Goal: Communication & Community: Connect with others

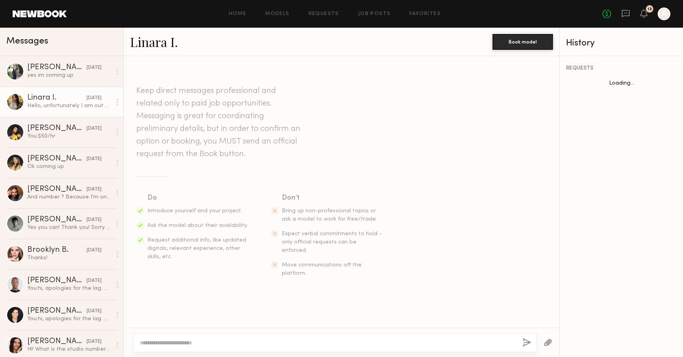
scroll to position [170, 0]
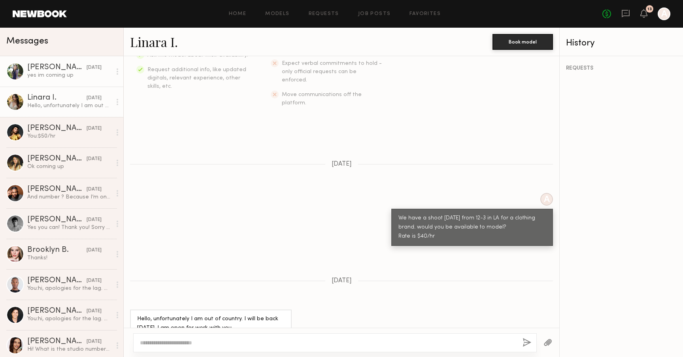
click at [64, 78] on div "yes im coming up" at bounding box center [69, 76] width 84 height 8
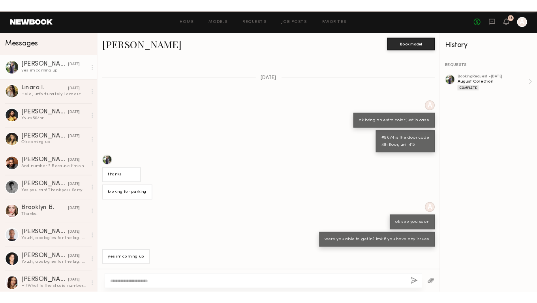
scroll to position [164, 0]
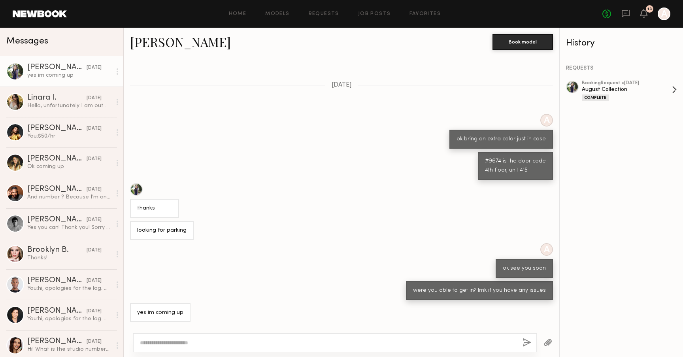
click at [626, 86] on div "August Collection" at bounding box center [627, 90] width 90 height 8
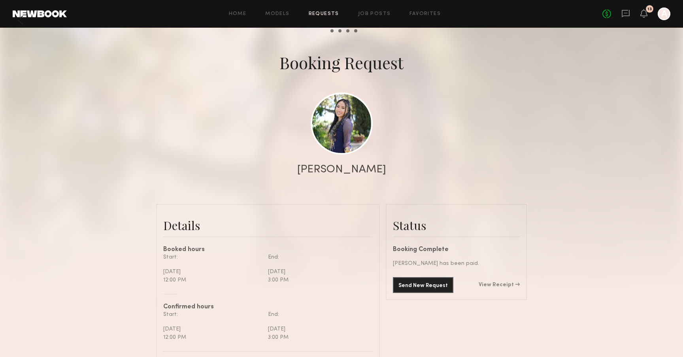
scroll to position [138, 0]
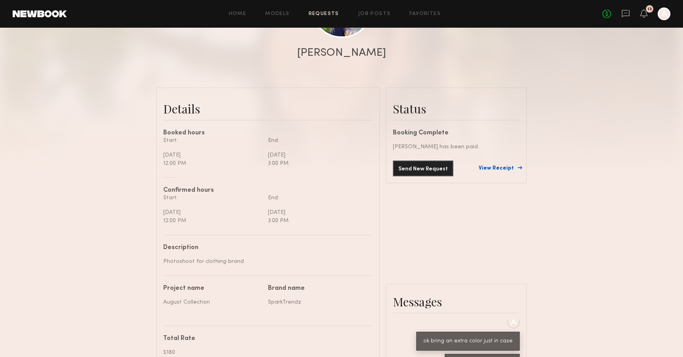
click at [500, 171] on link "View Receipt" at bounding box center [498, 169] width 41 height 6
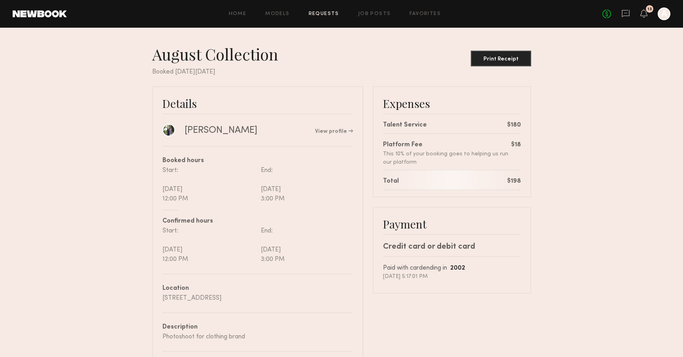
scroll to position [5, 0]
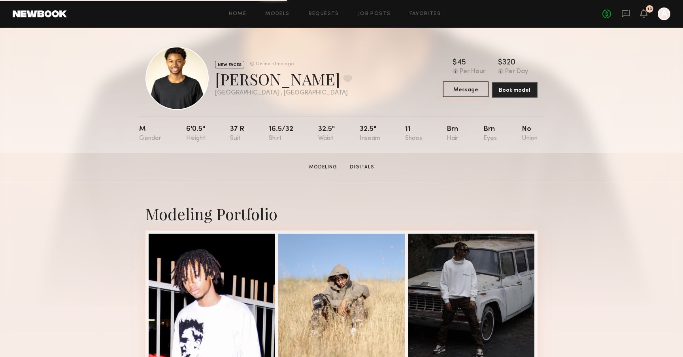
click at [468, 86] on button "Message" at bounding box center [465, 89] width 46 height 16
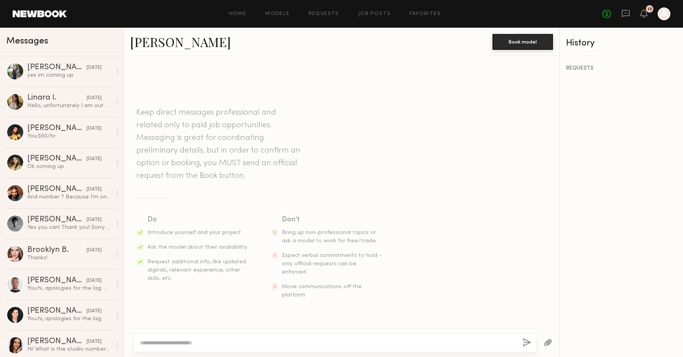
click at [169, 341] on textarea at bounding box center [328, 343] width 376 height 8
type textarea "*"
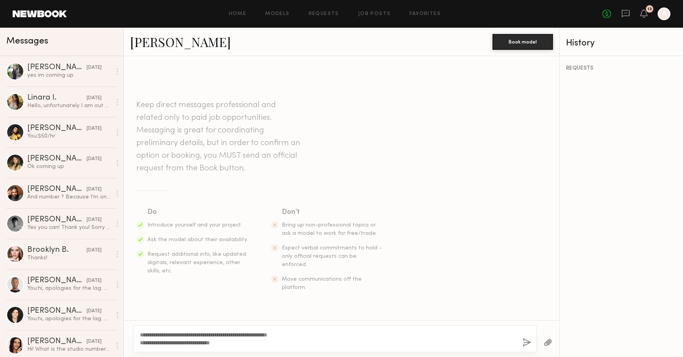
type textarea "**********"
click at [525, 341] on button "button" at bounding box center [526, 343] width 9 height 10
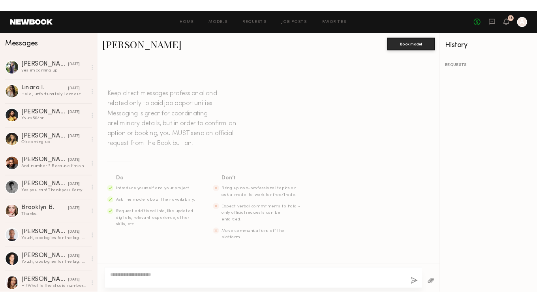
scroll to position [79, 0]
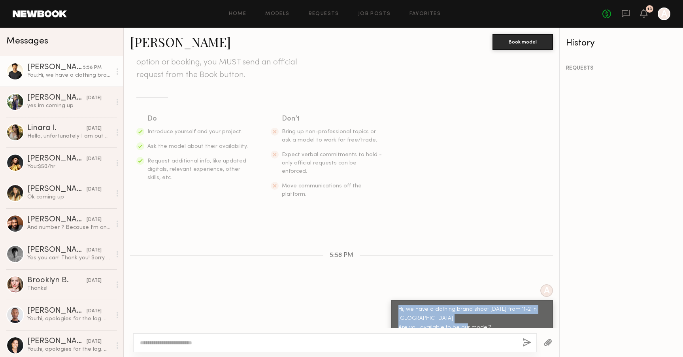
drag, startPoint x: 486, startPoint y: 311, endPoint x: 401, endPoint y: 288, distance: 87.9
click at [401, 300] on div "Hi, we have a clothing brand shoot [DATE] from 11-2 in [GEOGRAPHIC_DATA] Are yo…" at bounding box center [472, 318] width 162 height 37
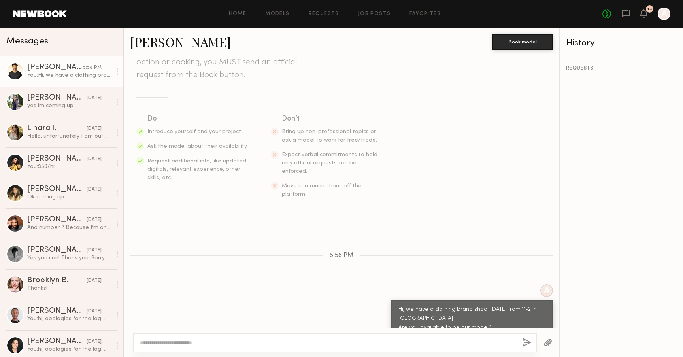
click at [340, 284] on div "A Hi, we have a clothing brand shoot this Sunday from 11-2 in DTLA Are you avai…" at bounding box center [341, 310] width 435 height 53
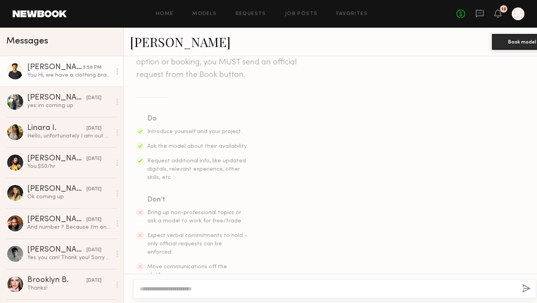
scroll to position [86, 0]
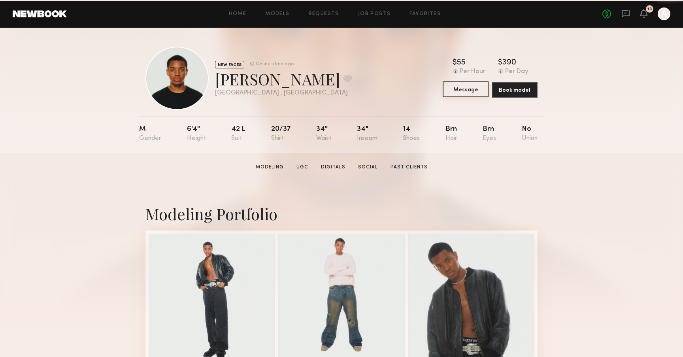
click at [461, 93] on button "Message" at bounding box center [465, 89] width 46 height 16
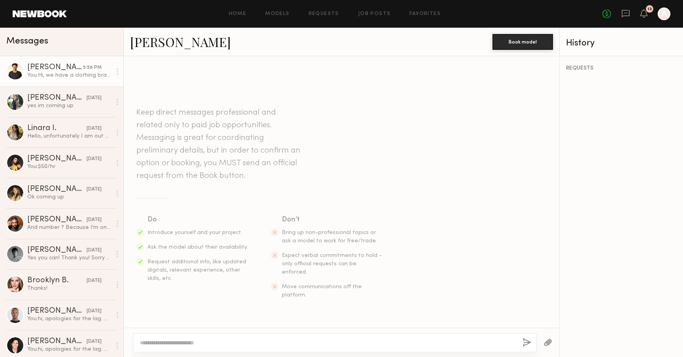
click at [85, 74] on div "You: Hi, we have a clothing brand shoot [DATE] from 11-2 in [GEOGRAPHIC_DATA] A…" at bounding box center [69, 76] width 84 height 8
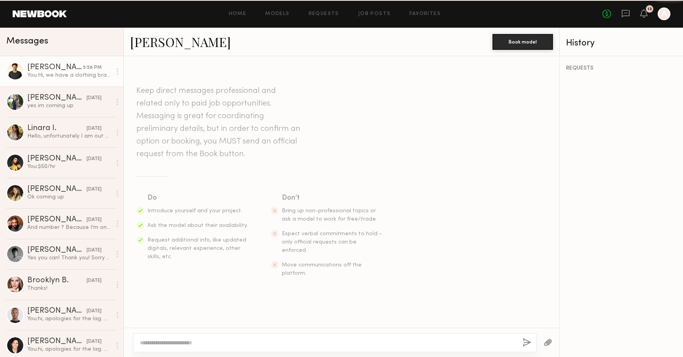
scroll to position [79, 0]
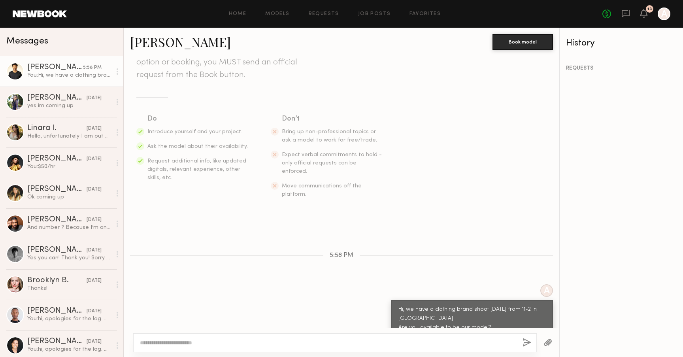
click at [490, 314] on div "Hi, we have a clothing brand shoot this Sunday from 11-2 in DTLA Are you availa…" at bounding box center [471, 318] width 147 height 27
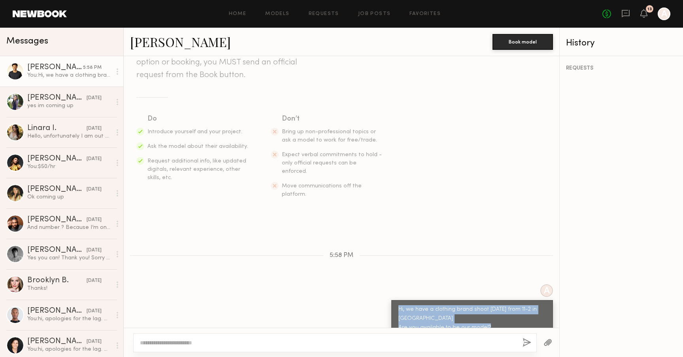
drag, startPoint x: 490, startPoint y: 314, endPoint x: 401, endPoint y: 295, distance: 90.9
click at [401, 305] on div "Hi, we have a clothing brand shoot this Sunday from 11-2 in DTLA Are you availa…" at bounding box center [471, 318] width 147 height 27
copy div "Hi, we have a clothing brand shoot this Sunday from 11-2 in DTLA Are you availa…"
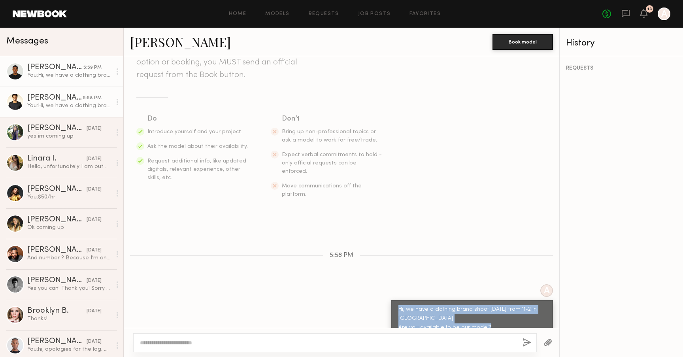
click at [56, 75] on div "You: Hi, we have a clothing brand shoot this Sunday from 11-2 in DTLA Are you a…" at bounding box center [69, 76] width 84 height 8
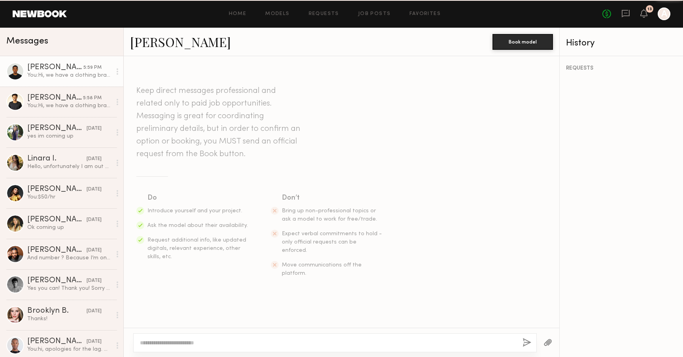
scroll to position [79, 0]
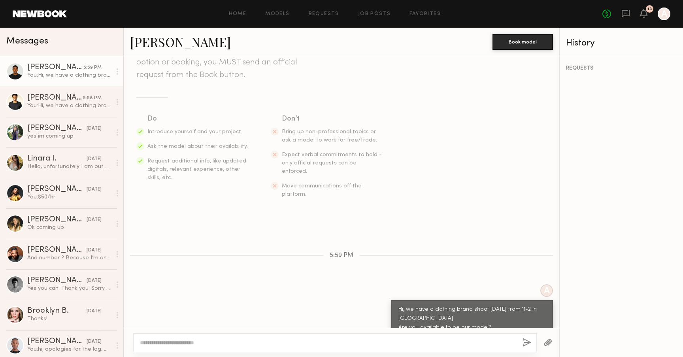
click at [167, 43] on link "Joaquin R." at bounding box center [180, 41] width 101 height 17
click at [65, 102] on div "You: Hi, we have a clothing brand shoot this Sunday from 11-2 in DTLA Are you a…" at bounding box center [69, 106] width 84 height 8
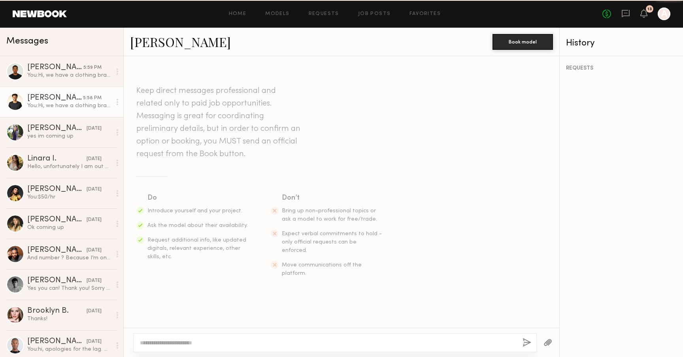
scroll to position [79, 0]
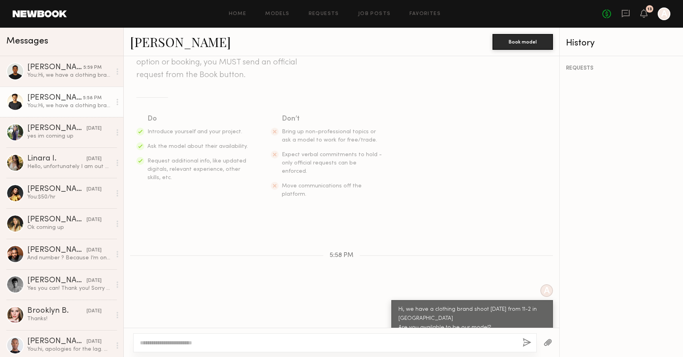
click at [153, 47] on link "Robert H." at bounding box center [180, 41] width 101 height 17
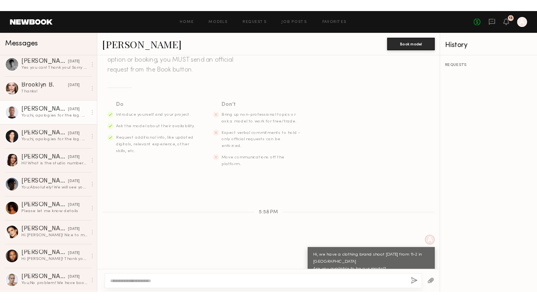
scroll to position [0, 0]
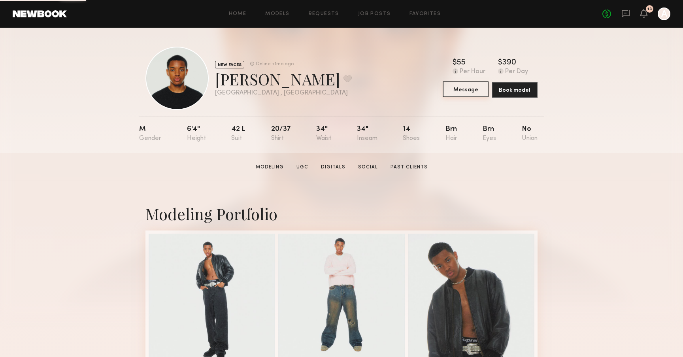
click at [456, 94] on button "Message" at bounding box center [465, 89] width 46 height 16
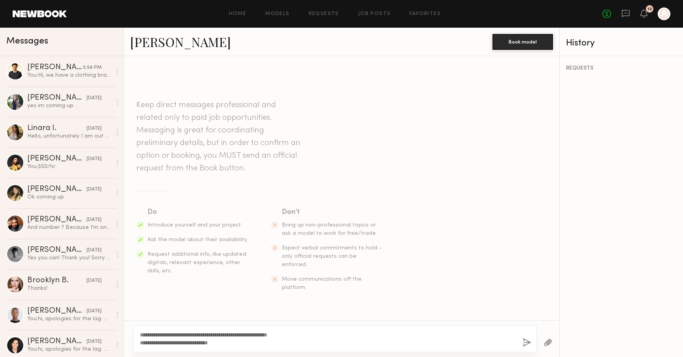
type textarea "**********"
click at [523, 345] on button "button" at bounding box center [526, 343] width 9 height 10
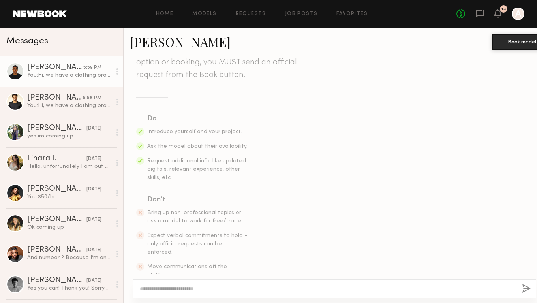
scroll to position [86, 0]
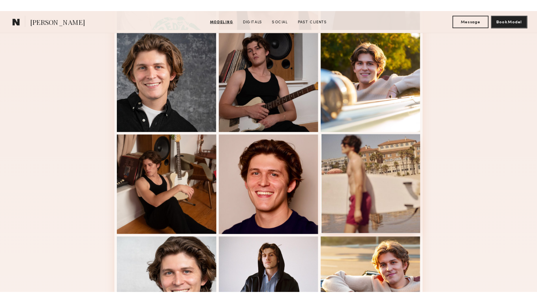
scroll to position [220, 0]
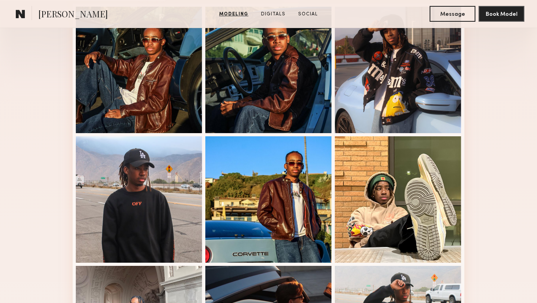
scroll to position [290, 0]
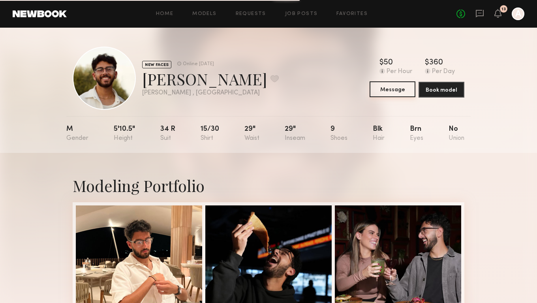
click at [393, 88] on button "Message" at bounding box center [393, 89] width 46 height 16
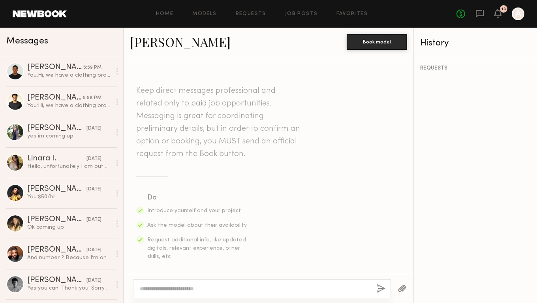
click at [213, 290] on textarea at bounding box center [255, 289] width 231 height 8
type textarea "**********"
click at [384, 289] on button "button" at bounding box center [381, 289] width 9 height 10
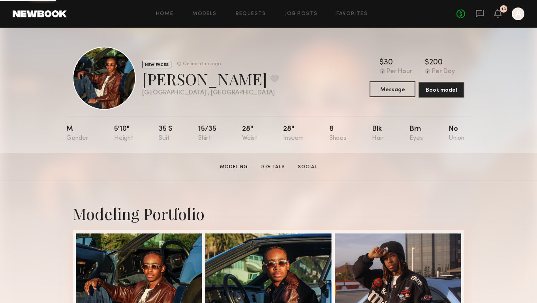
click at [400, 89] on button "Message" at bounding box center [393, 89] width 46 height 16
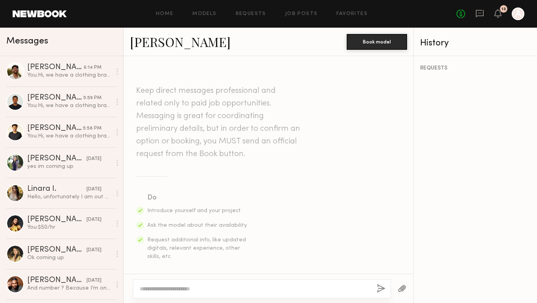
click at [204, 290] on textarea at bounding box center [255, 289] width 231 height 8
type textarea "**********"
click at [378, 292] on button "button" at bounding box center [381, 289] width 9 height 10
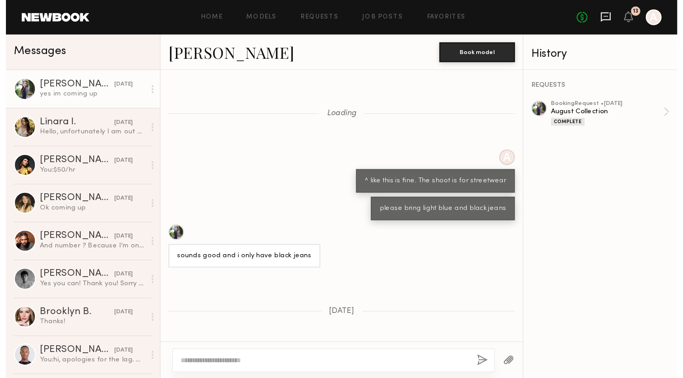
scroll to position [164, 0]
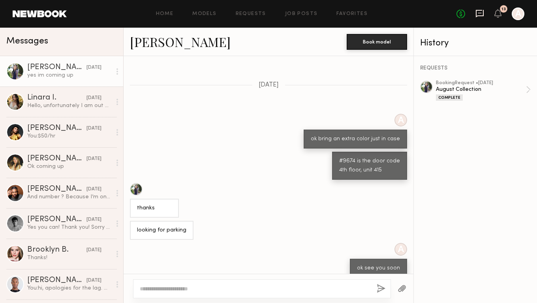
click at [480, 16] on icon at bounding box center [480, 14] width 8 height 8
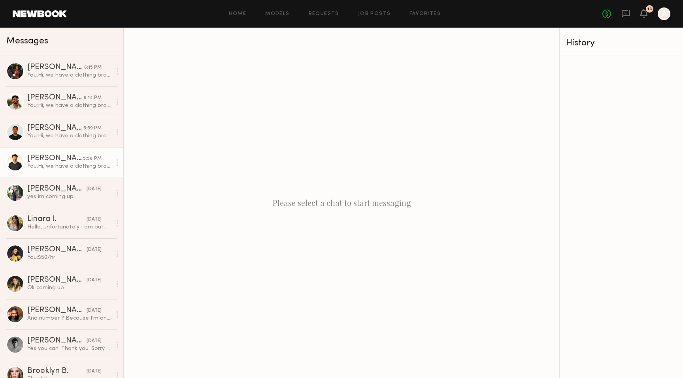
click at [60, 173] on link "[PERSON_NAME] 5:58 PM You: Hi, we have a clothing brand shoot [DATE] from 11-2 …" at bounding box center [61, 162] width 123 height 30
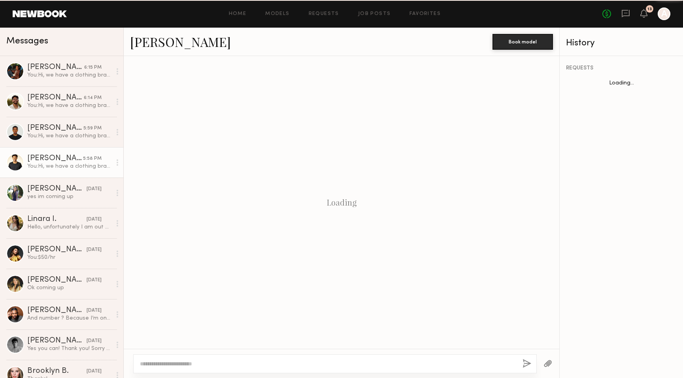
scroll to position [57, 0]
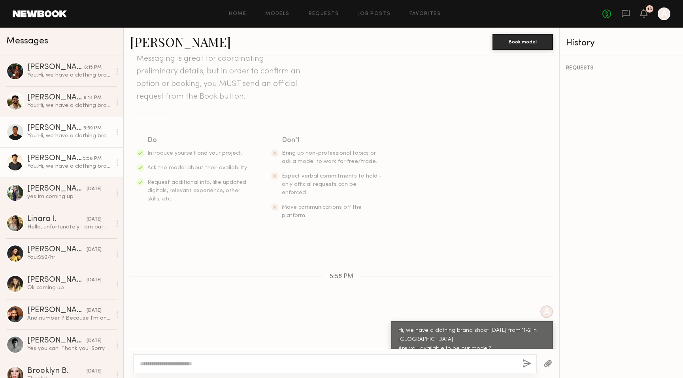
click at [63, 137] on div "You: Hi, we have a clothing brand shoot this Sunday from 11-2 in DTLA Are you a…" at bounding box center [69, 136] width 84 height 8
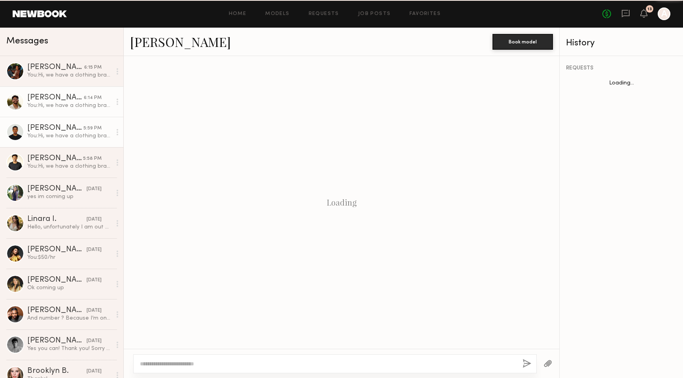
scroll to position [57, 0]
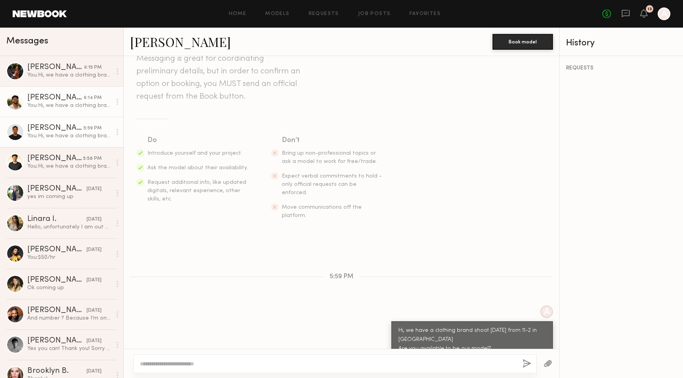
click at [64, 109] on div "You: Hi, we have a clothing brand shoot this Sunday from 11-2 in DTLA Are you a…" at bounding box center [69, 106] width 84 height 8
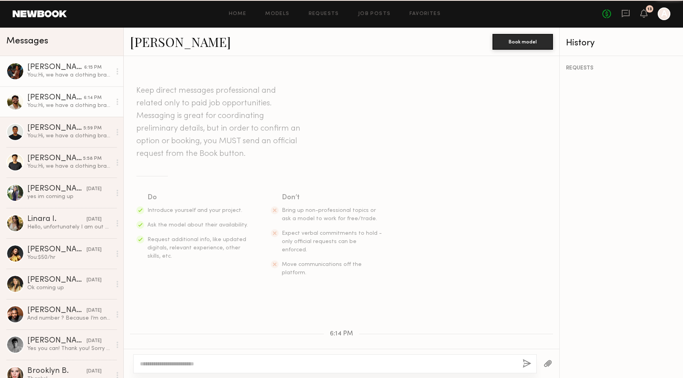
scroll to position [57, 0]
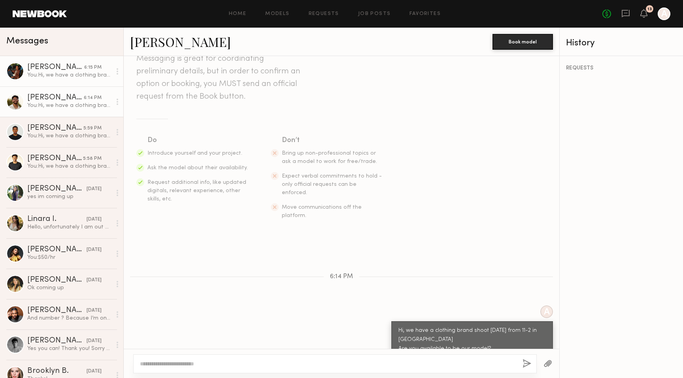
click at [64, 79] on link "Devin B. 6:15 PM You: Hi, we have a clothing brand shoot this Sunday from 11-2 …" at bounding box center [61, 71] width 123 height 30
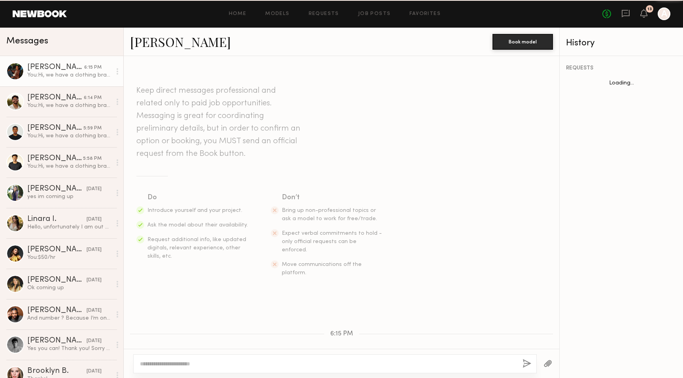
scroll to position [57, 0]
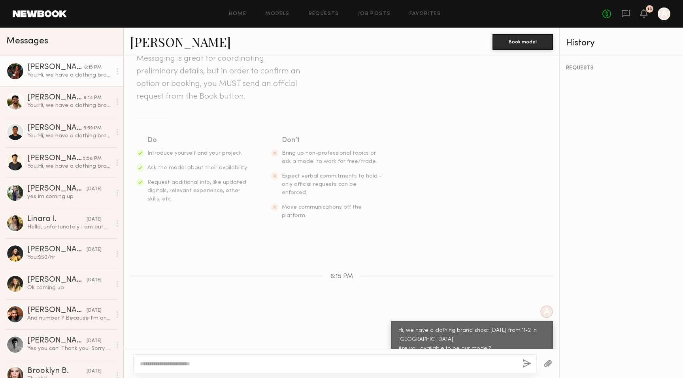
click at [147, 50] on link "Devin B." at bounding box center [180, 41] width 101 height 17
click at [62, 117] on link "Joaquin R. 5:59 PM You: Hi, we have a clothing brand shoot this Sunday from 11-…" at bounding box center [61, 132] width 123 height 30
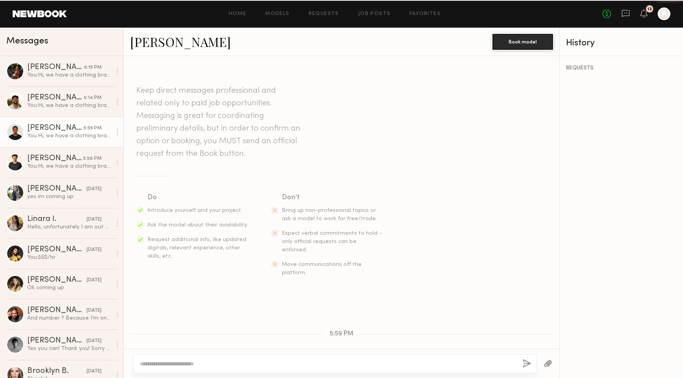
scroll to position [57, 0]
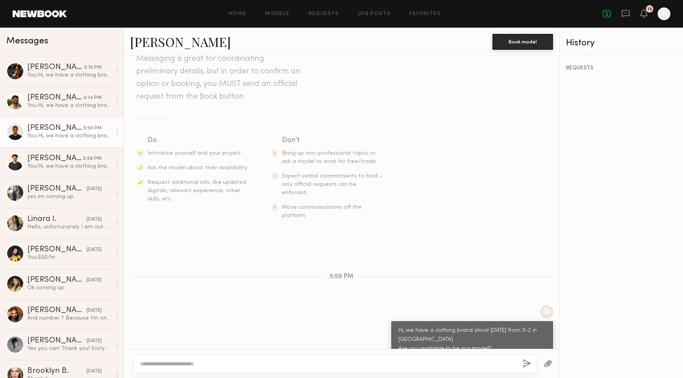
click at [61, 125] on div "Joaquin R." at bounding box center [55, 128] width 56 height 8
click at [173, 46] on link "Joaquin R." at bounding box center [180, 41] width 101 height 17
click at [85, 129] on div "5:59 PM" at bounding box center [92, 129] width 18 height 8
click at [88, 134] on div "You: Hi, we have a clothing brand shoot this Sunday from 11-2 in DTLA Are you a…" at bounding box center [69, 136] width 84 height 8
click at [74, 136] on div "You: Hi, we have a clothing brand shoot this Sunday from 11-2 in DTLA Are you a…" at bounding box center [69, 136] width 84 height 8
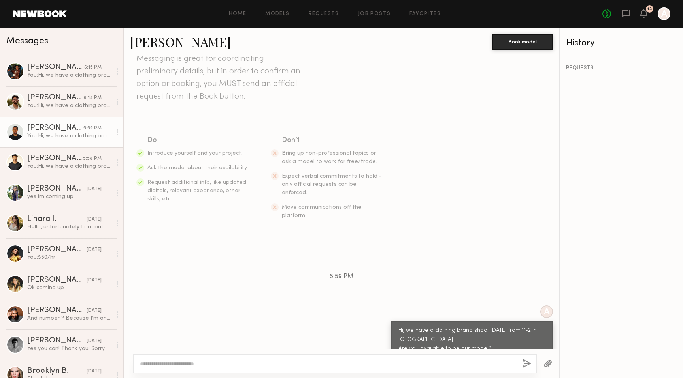
click at [58, 129] on div "Joaquin R." at bounding box center [55, 128] width 56 height 8
click at [78, 164] on div "You: Hi, we have a clothing brand shoot this Sunday from 11-2 in DTLA Are you a…" at bounding box center [69, 167] width 84 height 8
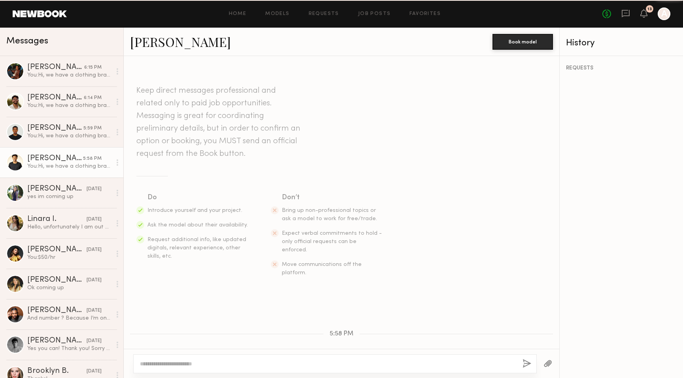
scroll to position [57, 0]
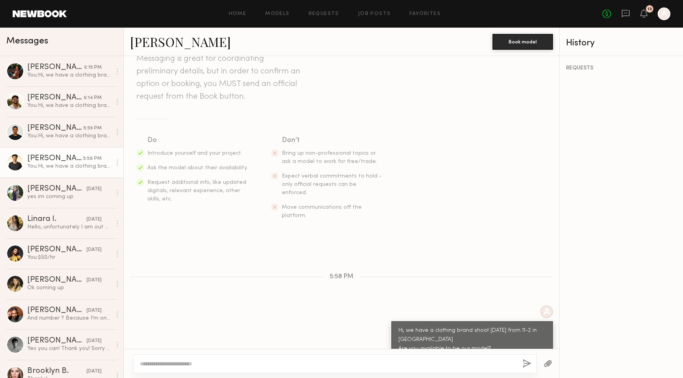
click at [152, 43] on link "Robert H." at bounding box center [180, 41] width 101 height 17
click at [64, 100] on div "Matthew H." at bounding box center [55, 98] width 56 height 8
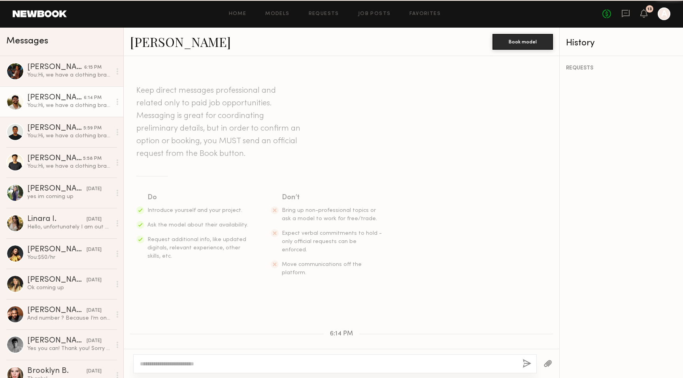
scroll to position [57, 0]
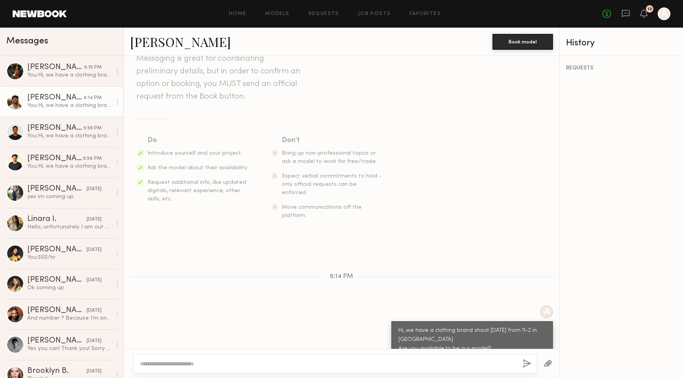
click at [156, 46] on link "Matthew H." at bounding box center [180, 41] width 101 height 17
click at [53, 79] on link "Devin B. 6:15 PM You: Hi, we have a clothing brand shoot this Sunday from 11-2 …" at bounding box center [61, 71] width 123 height 30
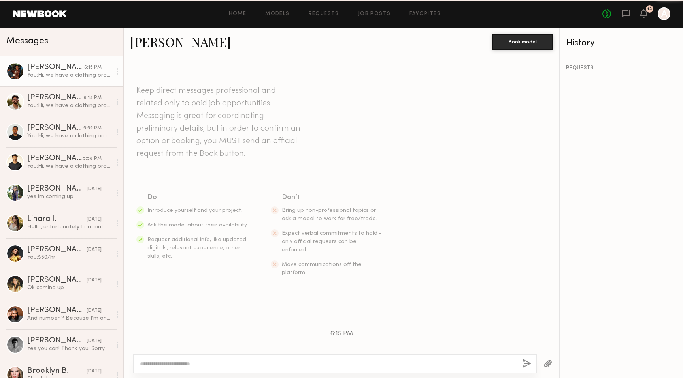
scroll to position [57, 0]
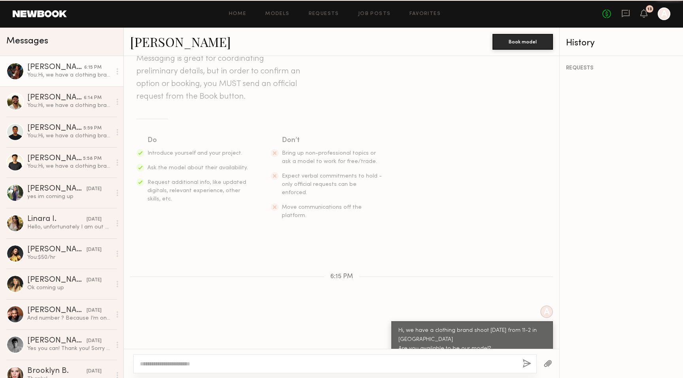
click at [162, 43] on link "Devin B." at bounding box center [180, 41] width 101 height 17
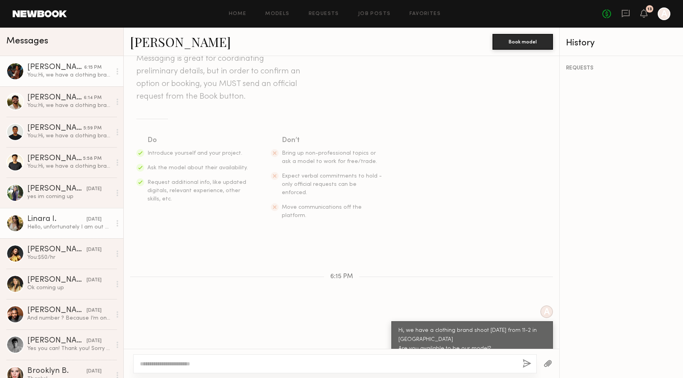
click at [66, 233] on link "Linara I. 08/03/2025 Hello, unfortunately I am out of country. I will be back t…" at bounding box center [61, 223] width 123 height 30
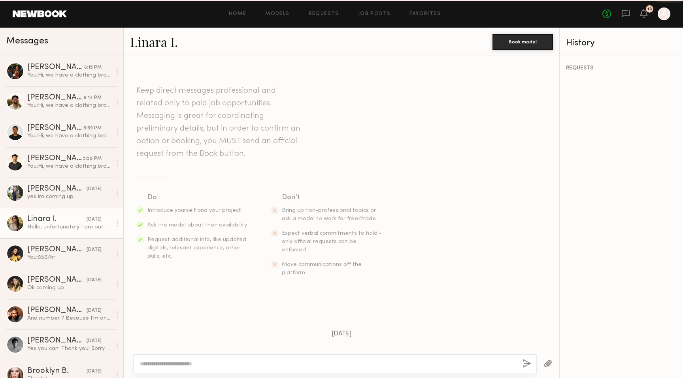
scroll to position [149, 0]
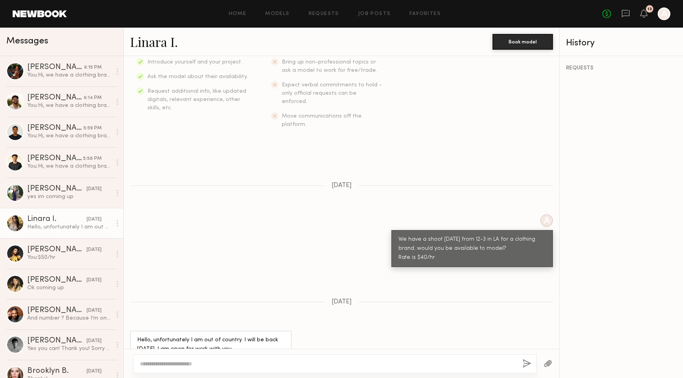
click at [161, 44] on link "Linara I." at bounding box center [154, 41] width 48 height 17
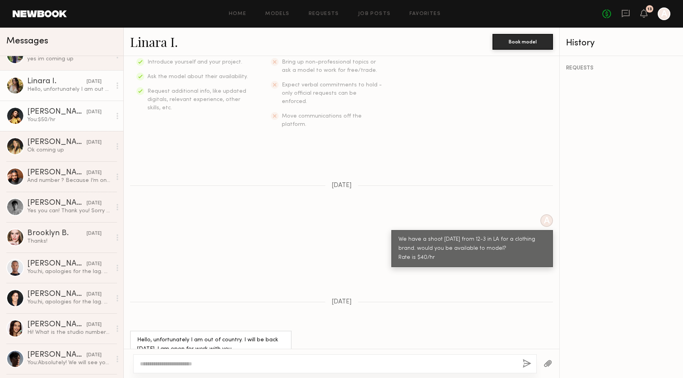
scroll to position [139, 0]
click at [66, 258] on link "Jeffrey H. 02/27/2025 You: hi, apologies for the lag. We’ve decided to postpone…" at bounding box center [61, 267] width 123 height 30
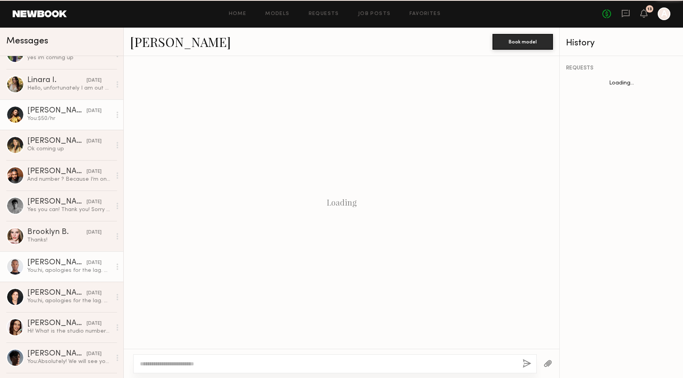
scroll to position [295, 0]
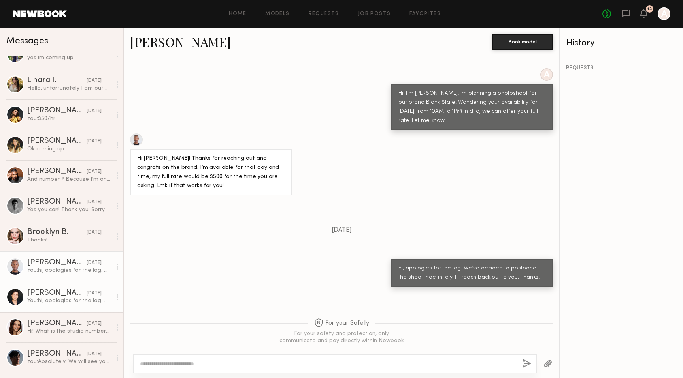
click at [51, 290] on div "Xavier G." at bounding box center [56, 294] width 59 height 8
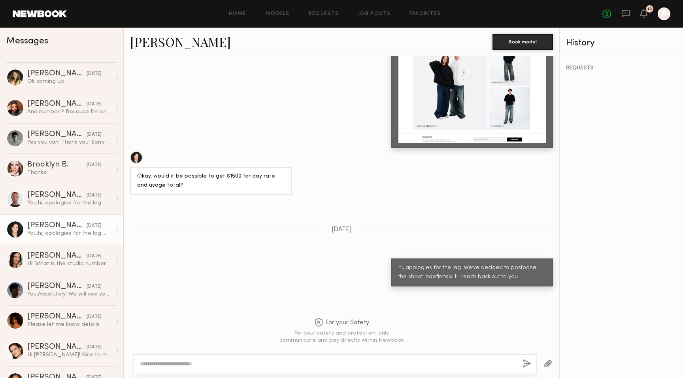
scroll to position [221, 0]
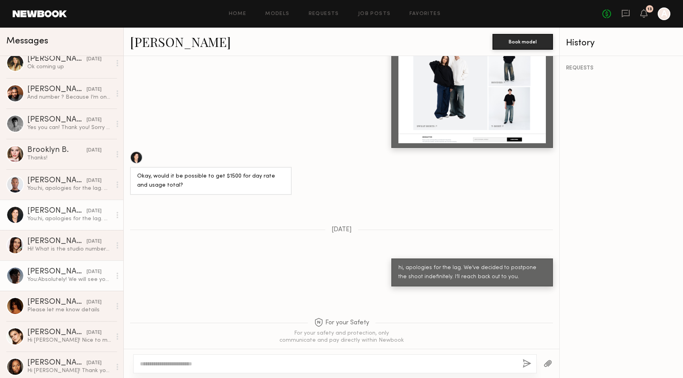
click at [54, 277] on div "You: Absolutely! We will see you there and ask of you to wear a sneaker type sh…" at bounding box center [69, 280] width 84 height 8
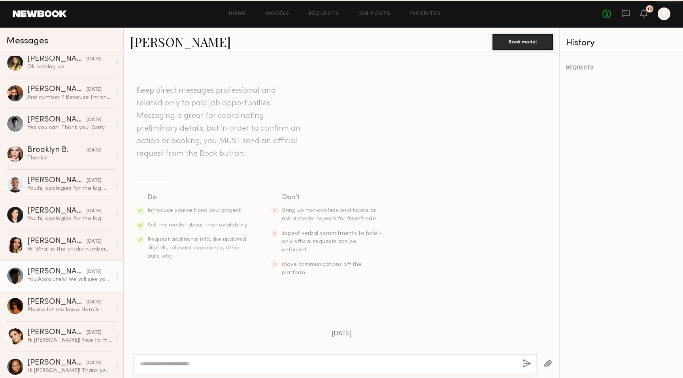
scroll to position [618, 0]
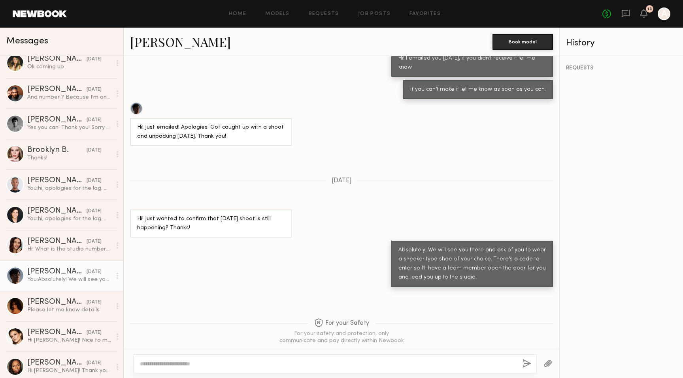
click at [158, 47] on link "Jared S." at bounding box center [180, 41] width 101 height 17
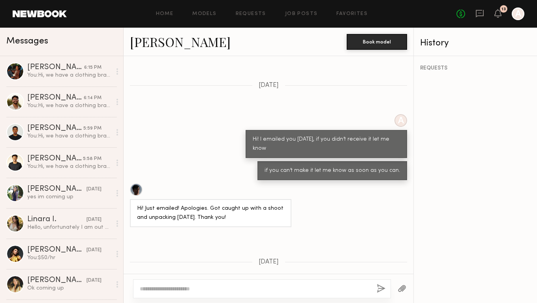
scroll to position [700, 0]
